Goal: Find specific page/section: Locate a particular part of the current website

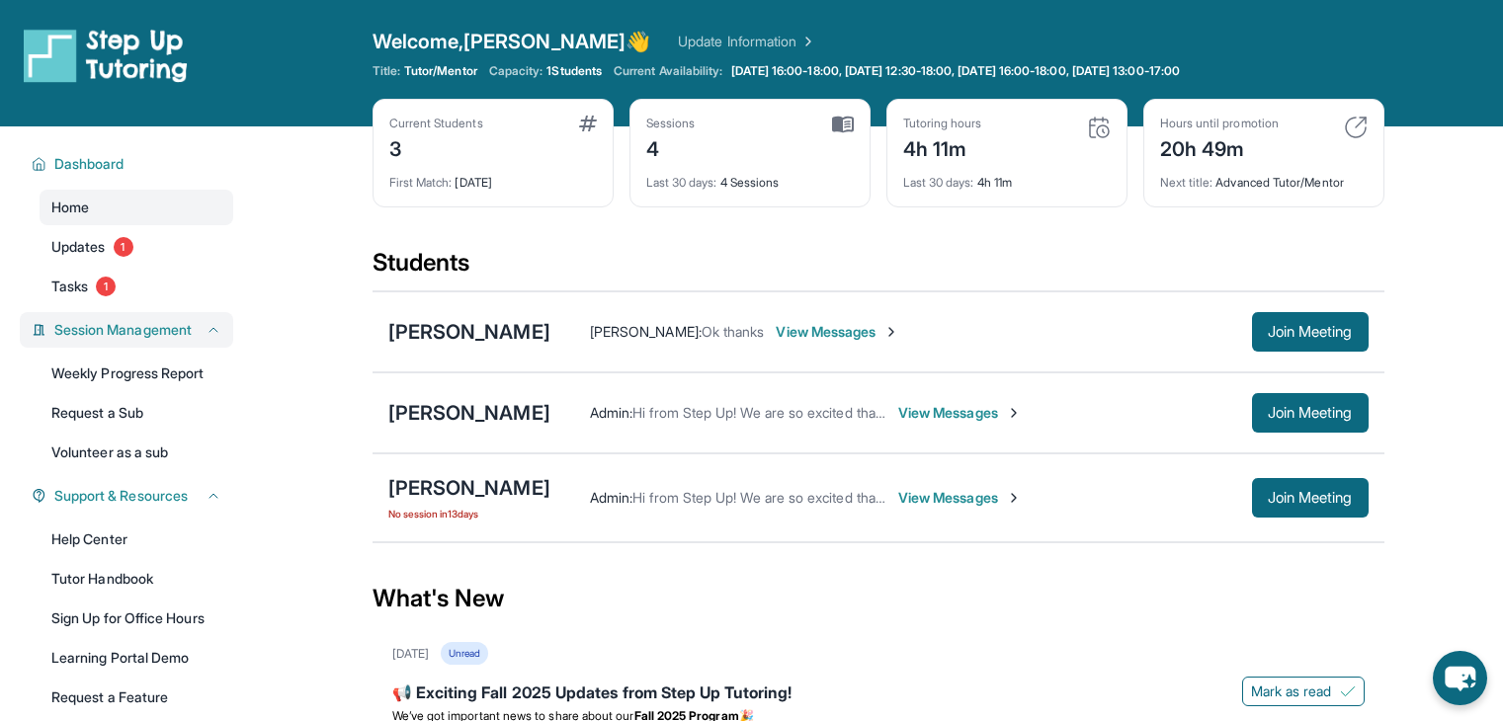
scroll to position [312, 0]
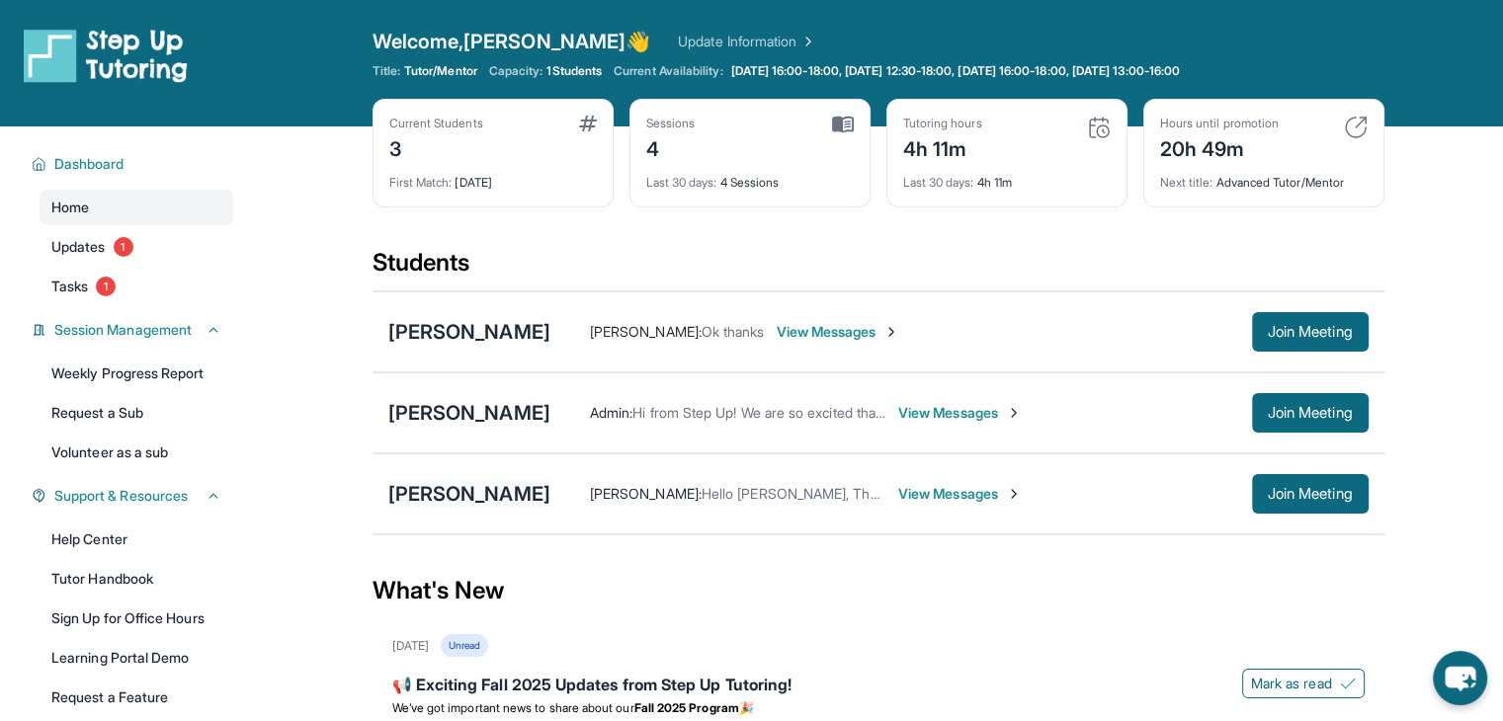
click at [435, 487] on div "[PERSON_NAME]" at bounding box center [469, 494] width 162 height 28
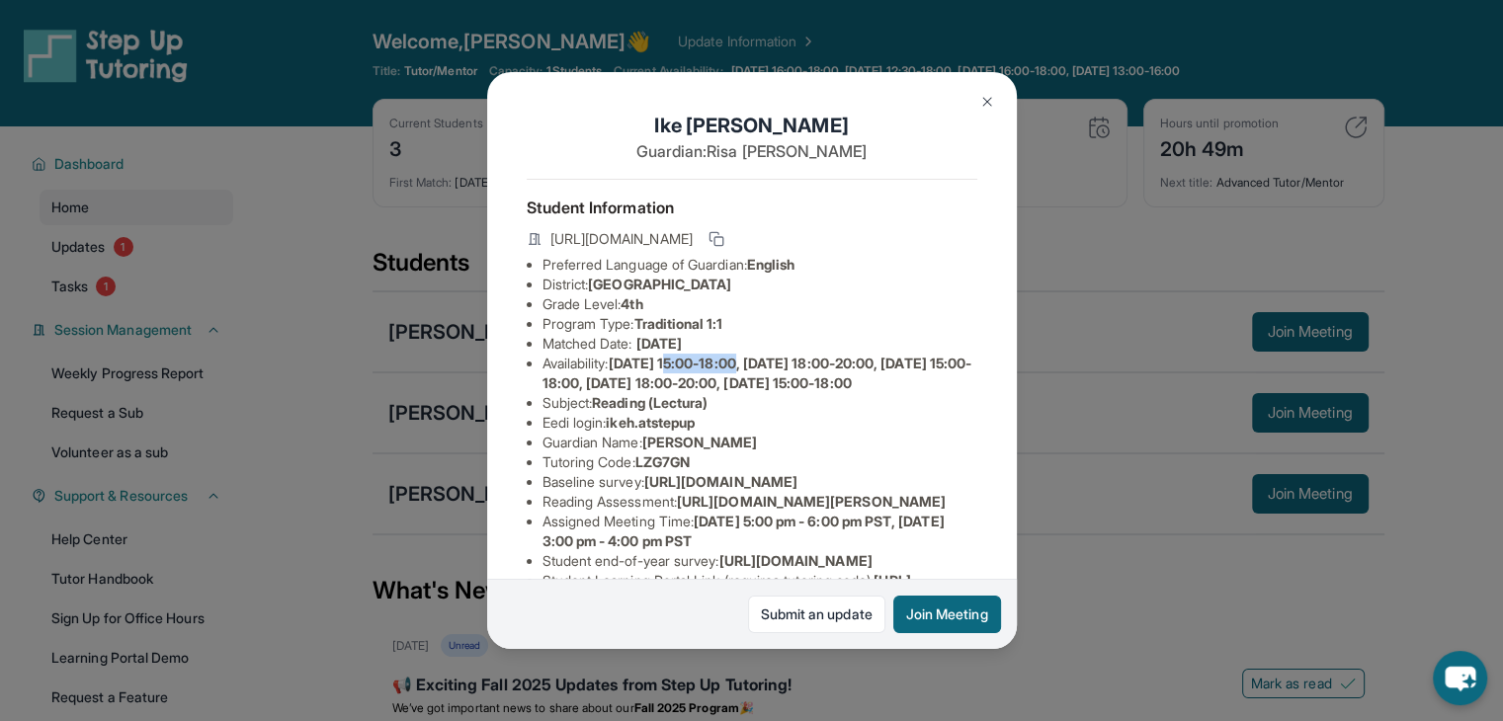
drag, startPoint x: 684, startPoint y: 378, endPoint x: 761, endPoint y: 379, distance: 77.1
click at [761, 379] on span "[DATE] 15:00-18:00, [DATE] 18:00-20:00, [DATE] 15:00-18:00, [DATE] 18:00-20:00,…" at bounding box center [757, 373] width 430 height 37
click at [838, 393] on li "Availability: [DATE] 15:00-18:00, [DATE] 18:00-20:00, [DATE] 15:00-18:00, [DATE…" at bounding box center [759, 374] width 435 height 40
click at [981, 107] on img at bounding box center [987, 102] width 16 height 16
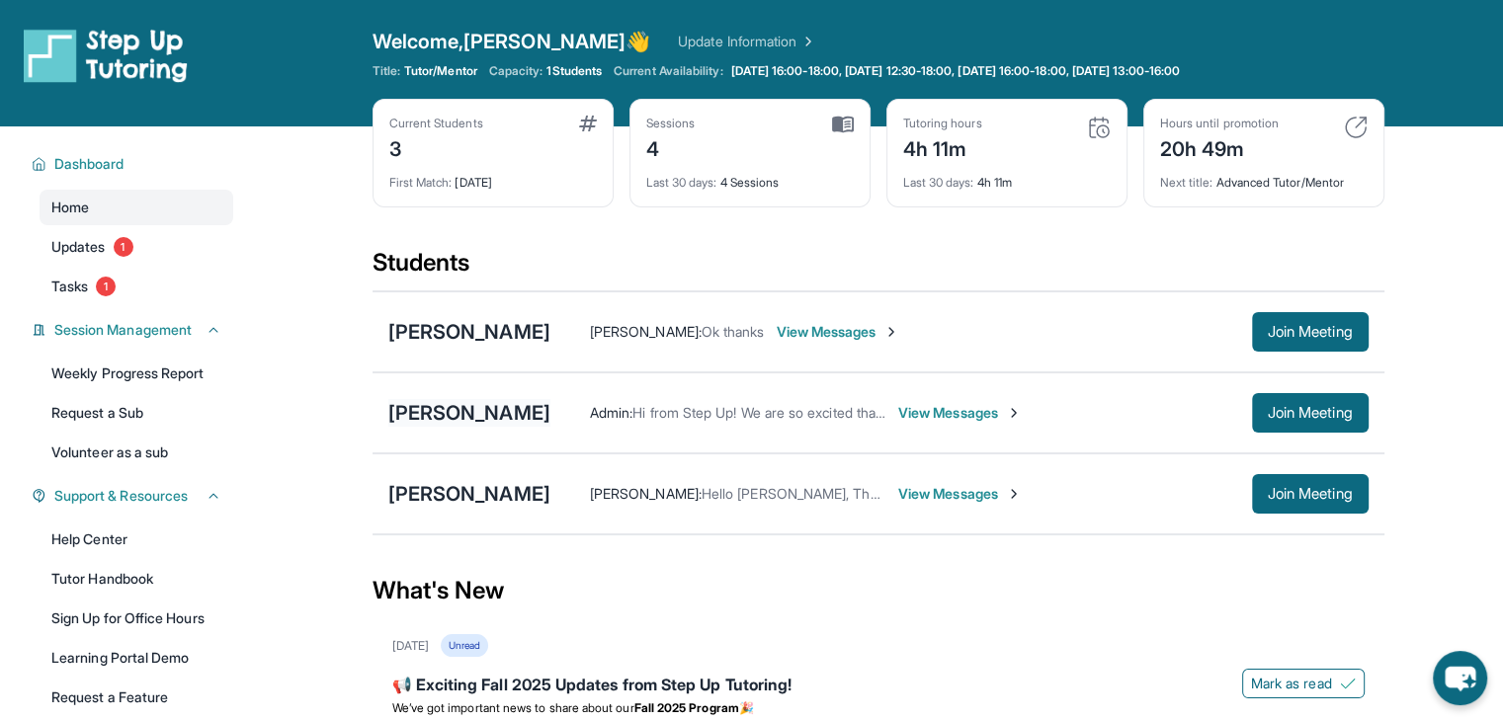
click at [480, 399] on div "[PERSON_NAME]" at bounding box center [469, 413] width 162 height 28
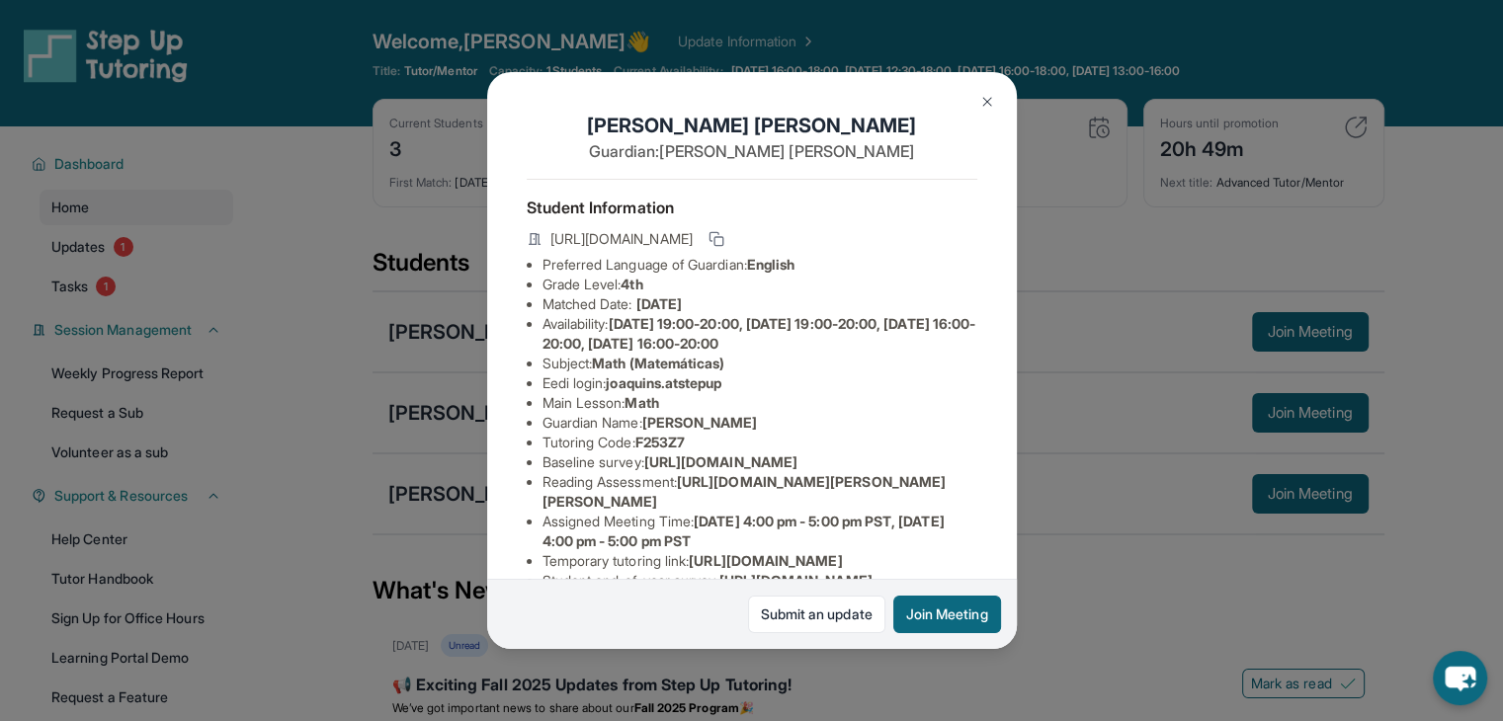
click at [995, 106] on button at bounding box center [987, 102] width 40 height 40
